Goal: Complete application form: Complete application form

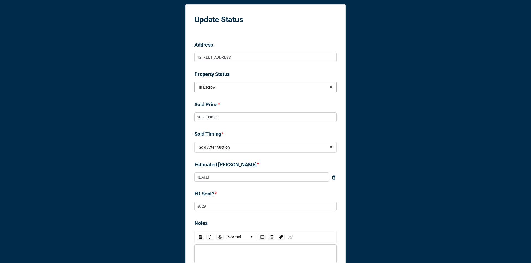
click at [245, 91] on input "text" at bounding box center [265, 87] width 141 height 10
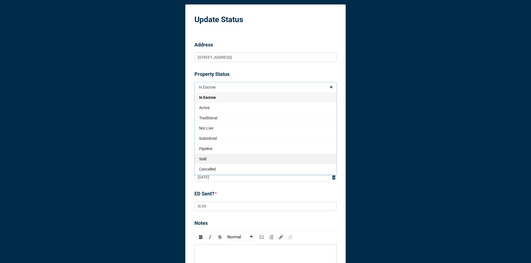
click at [225, 154] on div "Sold" at bounding box center [265, 158] width 141 height 10
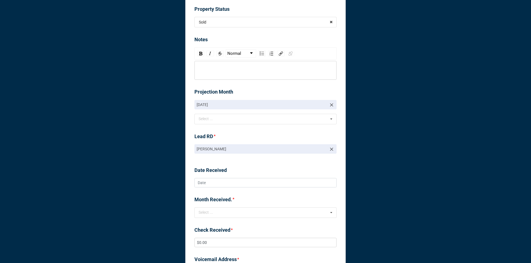
scroll to position [105, 0]
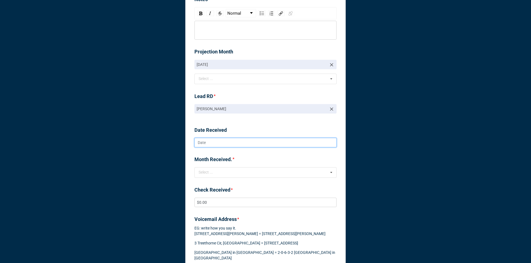
click at [229, 142] on input "text" at bounding box center [265, 142] width 142 height 9
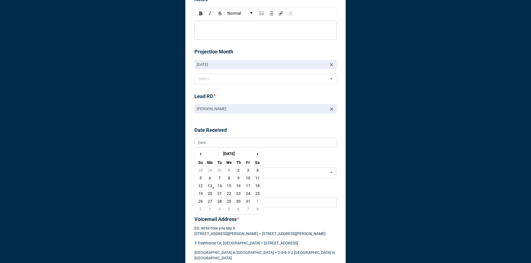
click at [210, 184] on td "13" at bounding box center [209, 186] width 9 height 8
type textarea "x"
type input "[DATE]"
click at [214, 172] on div "Select ..." at bounding box center [209, 172] width 24 height 6
type textarea "x"
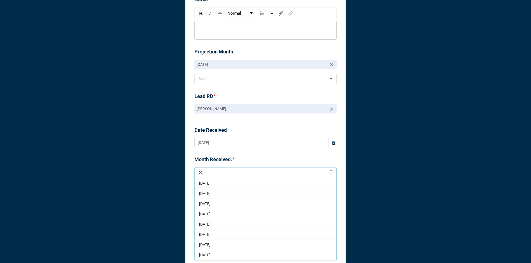
scroll to position [0, 0]
type input "oct"
click at [245, 255] on div "[DATE]" at bounding box center [265, 254] width 141 height 10
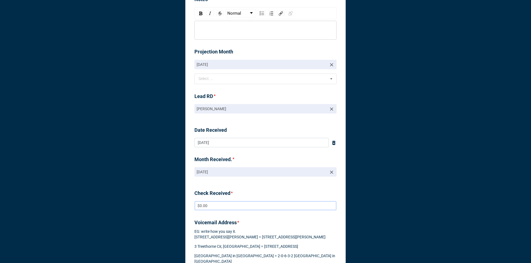
click at [233, 202] on input "$0.00" at bounding box center [265, 205] width 142 height 9
type textarea "x"
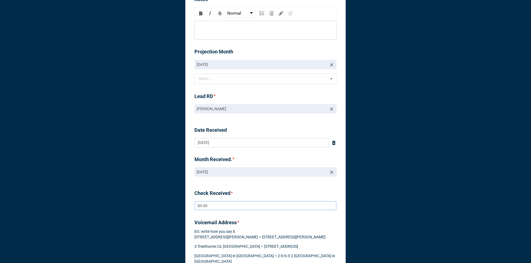
type input "$8.00"
type textarea "x"
type input "$85.00"
type textarea "x"
type input "$850.00"
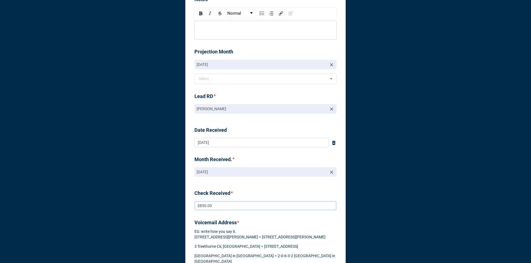
type textarea "x"
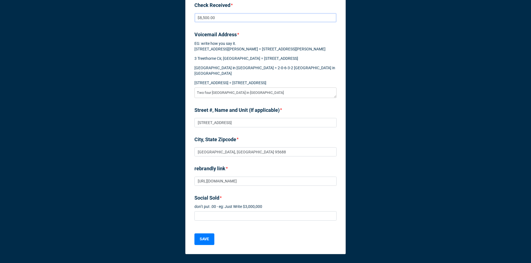
scroll to position [303, 0]
type input "$8,500.00"
click at [232, 213] on input at bounding box center [265, 215] width 142 height 9
type textarea "x"
type input "$"
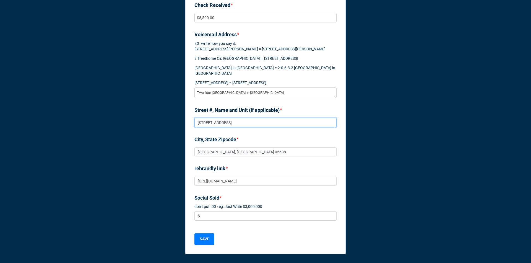
click at [221, 124] on input "[STREET_ADDRESS]" at bounding box center [265, 122] width 142 height 9
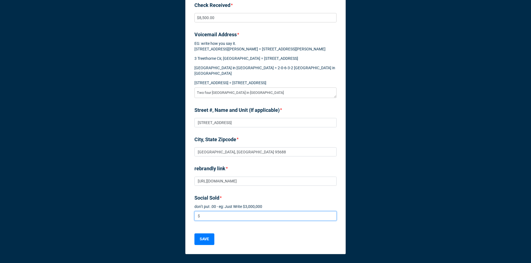
click at [217, 214] on input "$" at bounding box center [265, 215] width 142 height 9
type textarea "x"
type input "$8"
type textarea "x"
type input "$85"
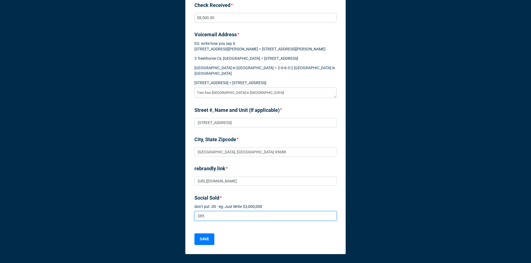
type textarea "x"
type input "$850"
type textarea "x"
type input "$850,"
type textarea "x"
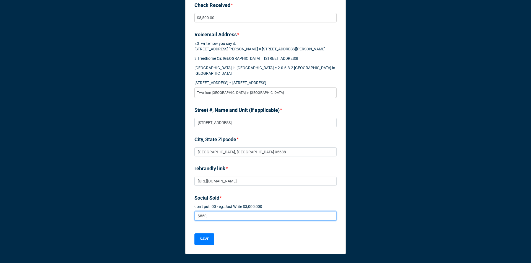
type input "$850,0"
type textarea "x"
type input "$850,00"
type textarea "x"
type input "$850,000"
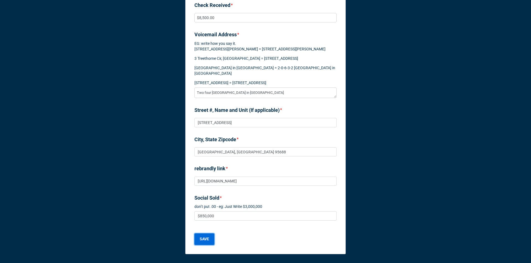
click at [206, 240] on b "SAVE" at bounding box center [204, 239] width 9 height 6
